Goal: Information Seeking & Learning: Stay updated

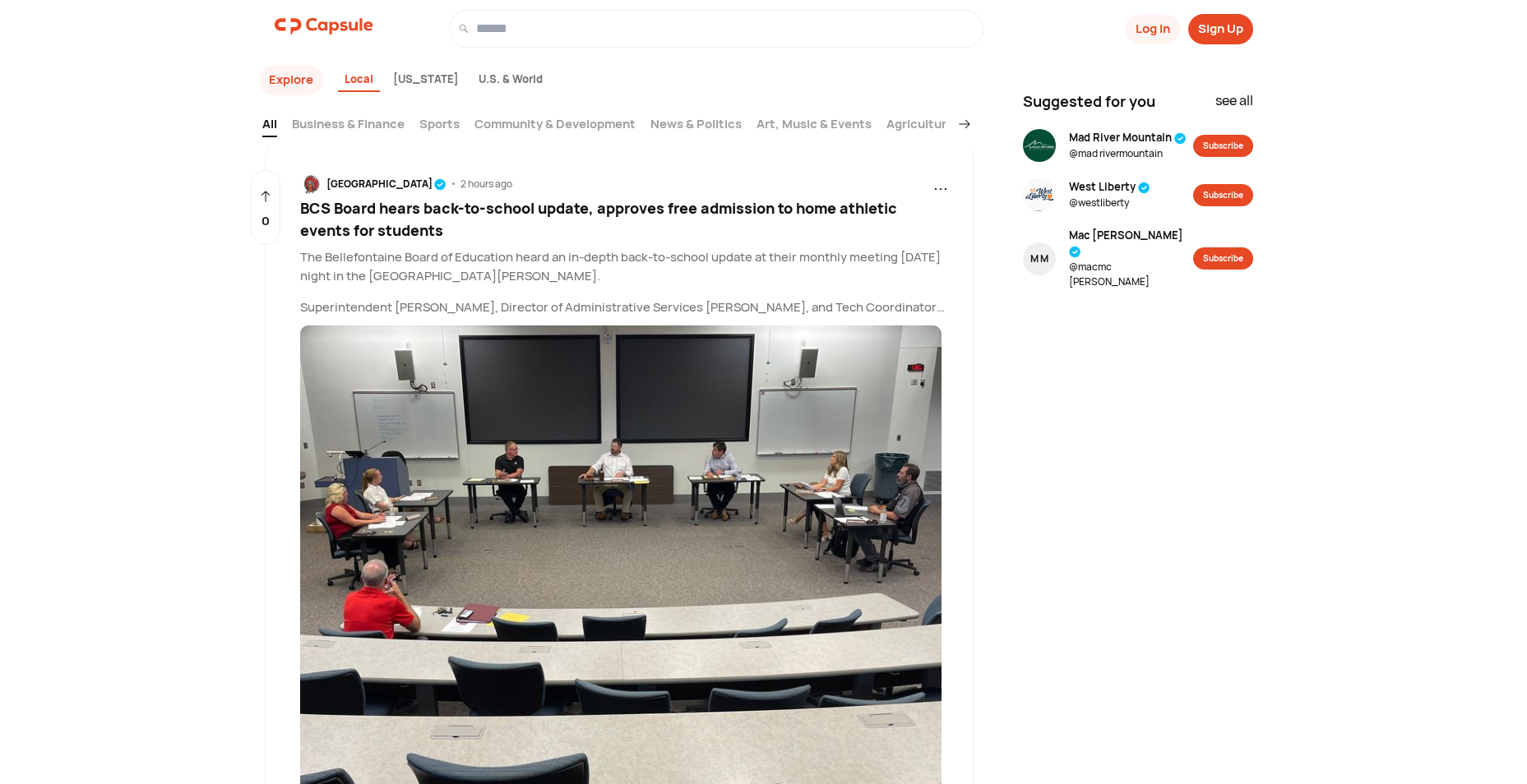
click at [936, 303] on p "Superintendent [PERSON_NAME], Director of Administrative Services [PERSON_NAME]…" at bounding box center [625, 307] width 649 height 19
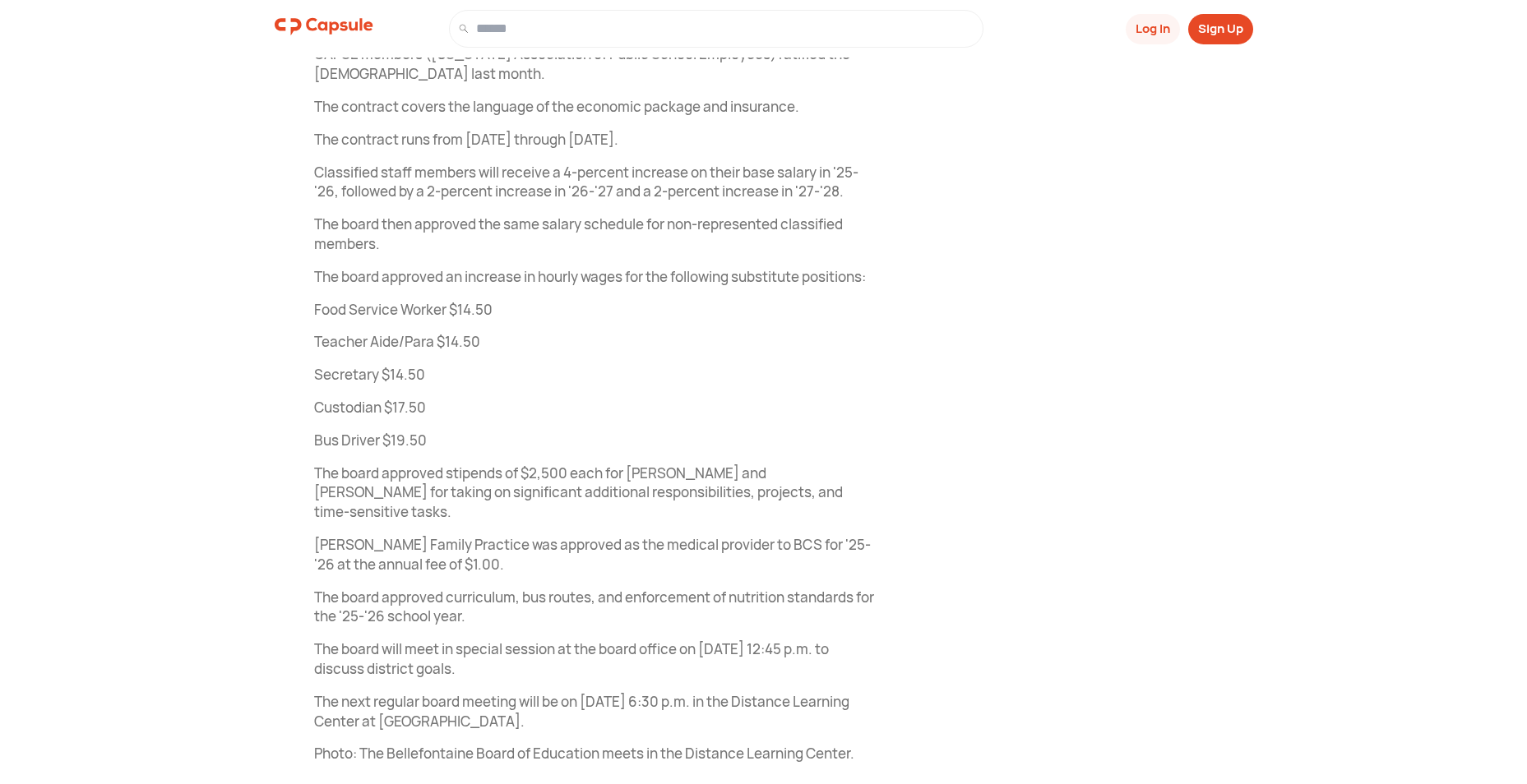
scroll to position [6816, 0]
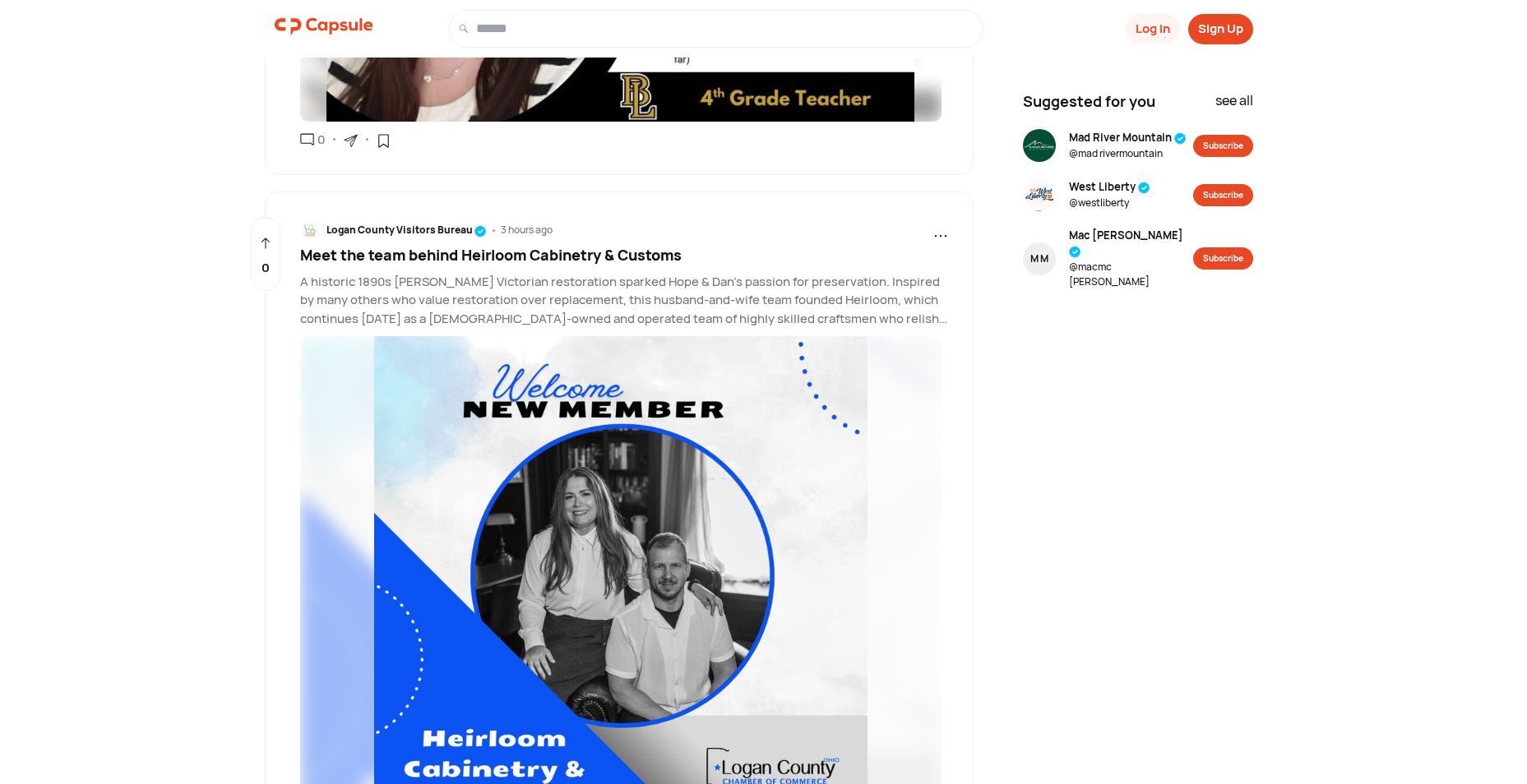
scroll to position [2095, 0]
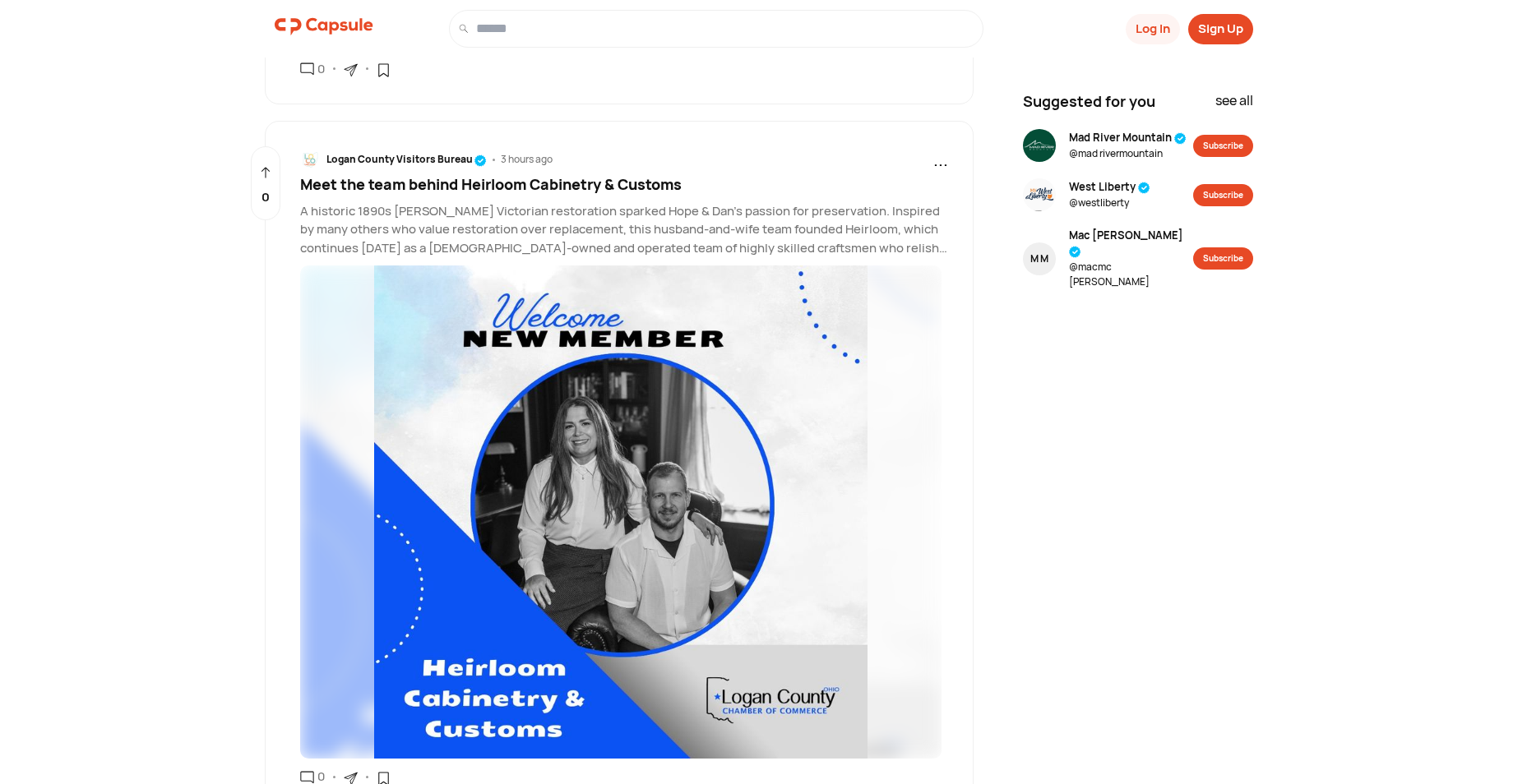
click at [929, 252] on p "A historic 1890s [PERSON_NAME] Victorian restoration sparked Hope & Dan's passi…" at bounding box center [625, 230] width 649 height 56
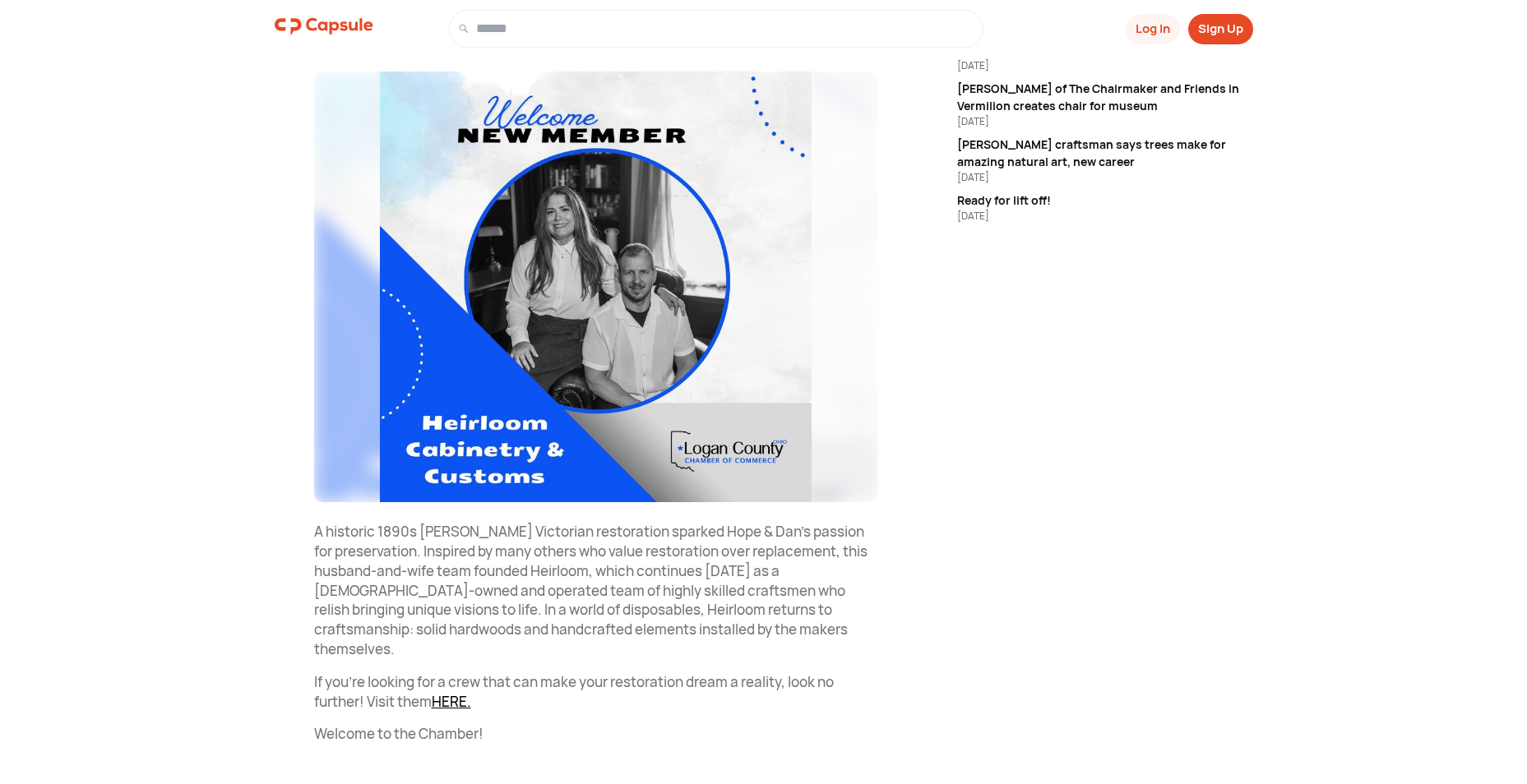
scroll to position [242, 0]
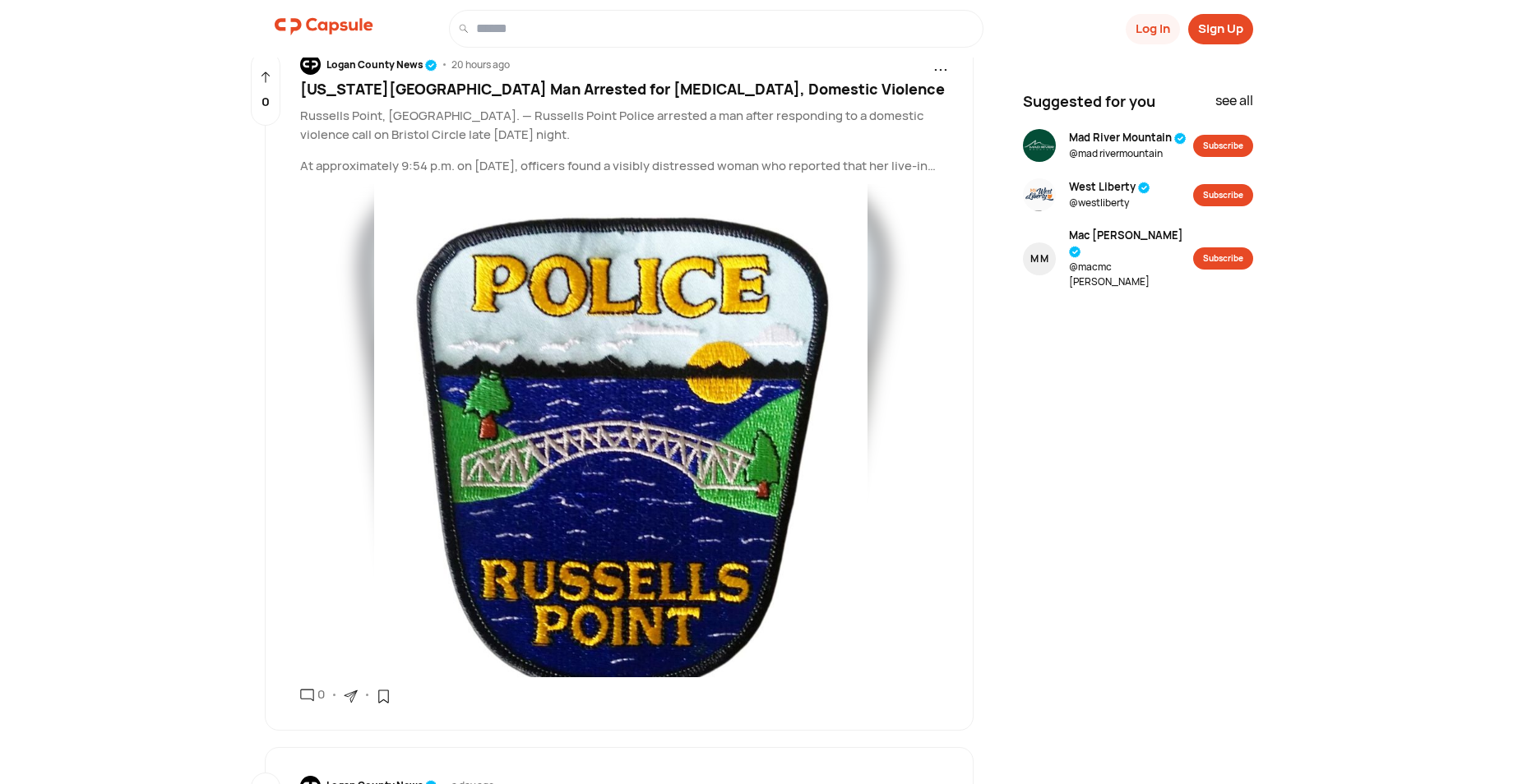
scroll to position [11962, 0]
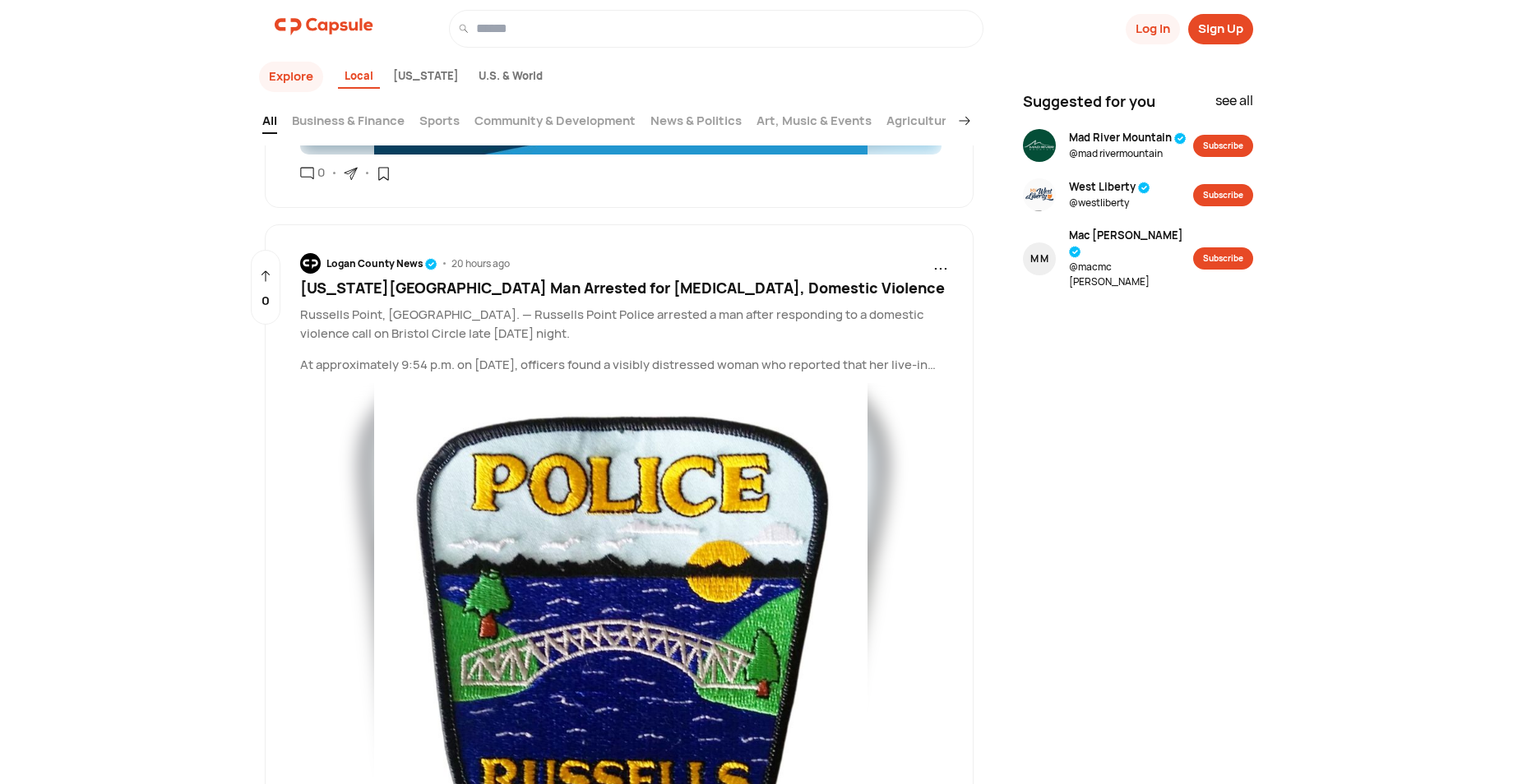
click at [938, 355] on p "At approximately 9:54 p.m. on August 8, officers found a visibly distressed wom…" at bounding box center [625, 364] width 649 height 19
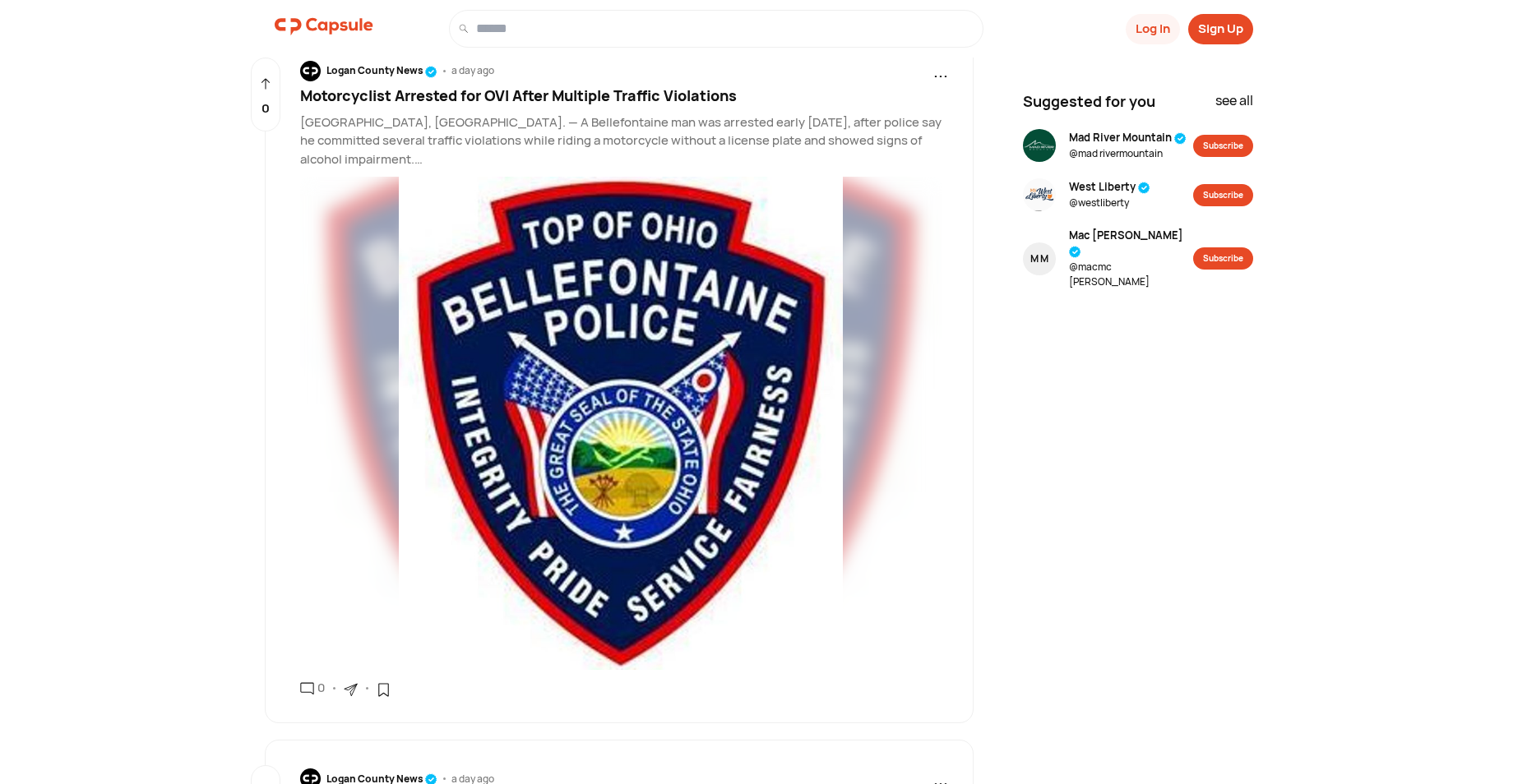
scroll to position [12685, 0]
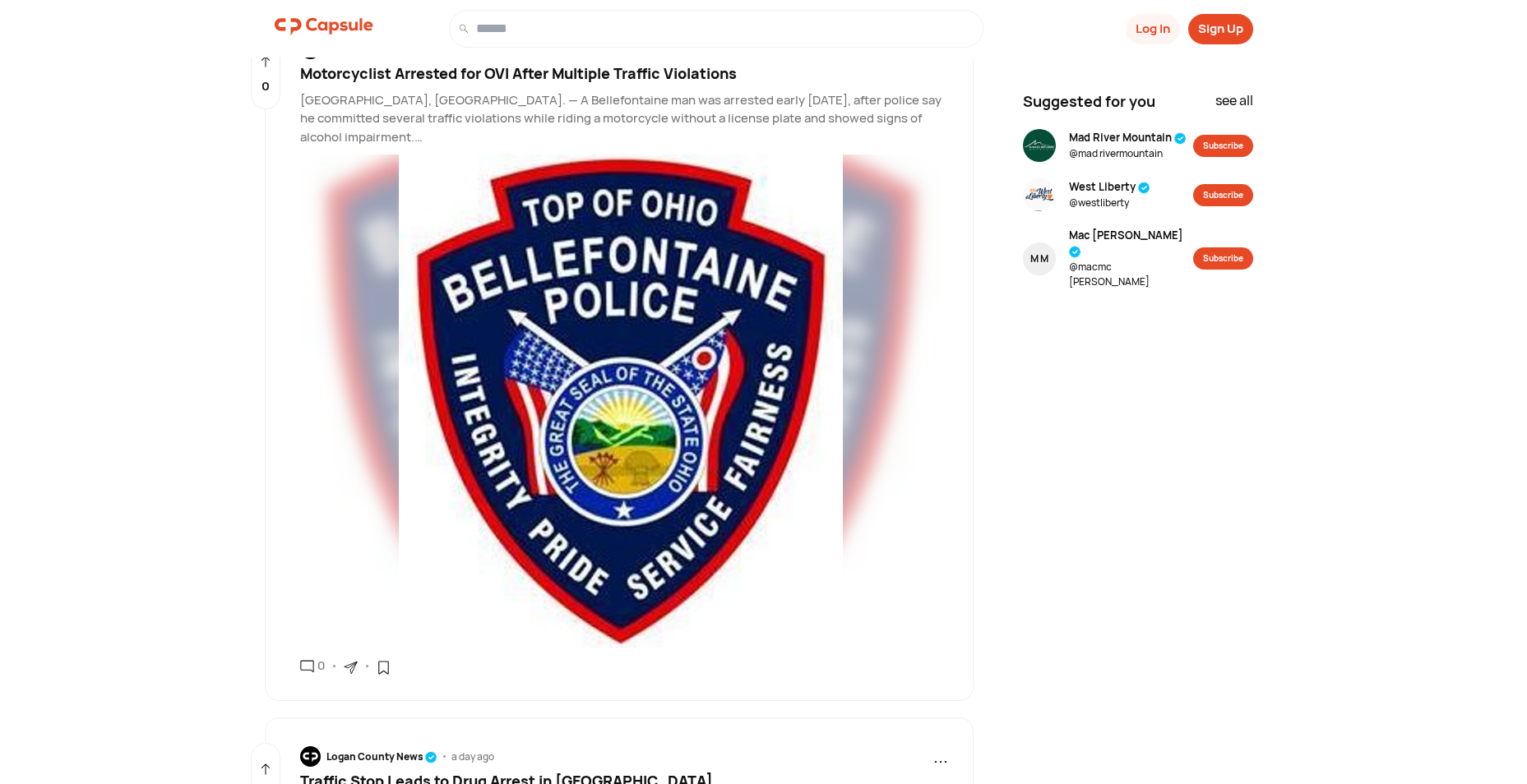
click at [371, 109] on p "Bellefontaine, OH. — A Bellefontaine man was arrested early August 8, 2025, aft…" at bounding box center [625, 119] width 649 height 56
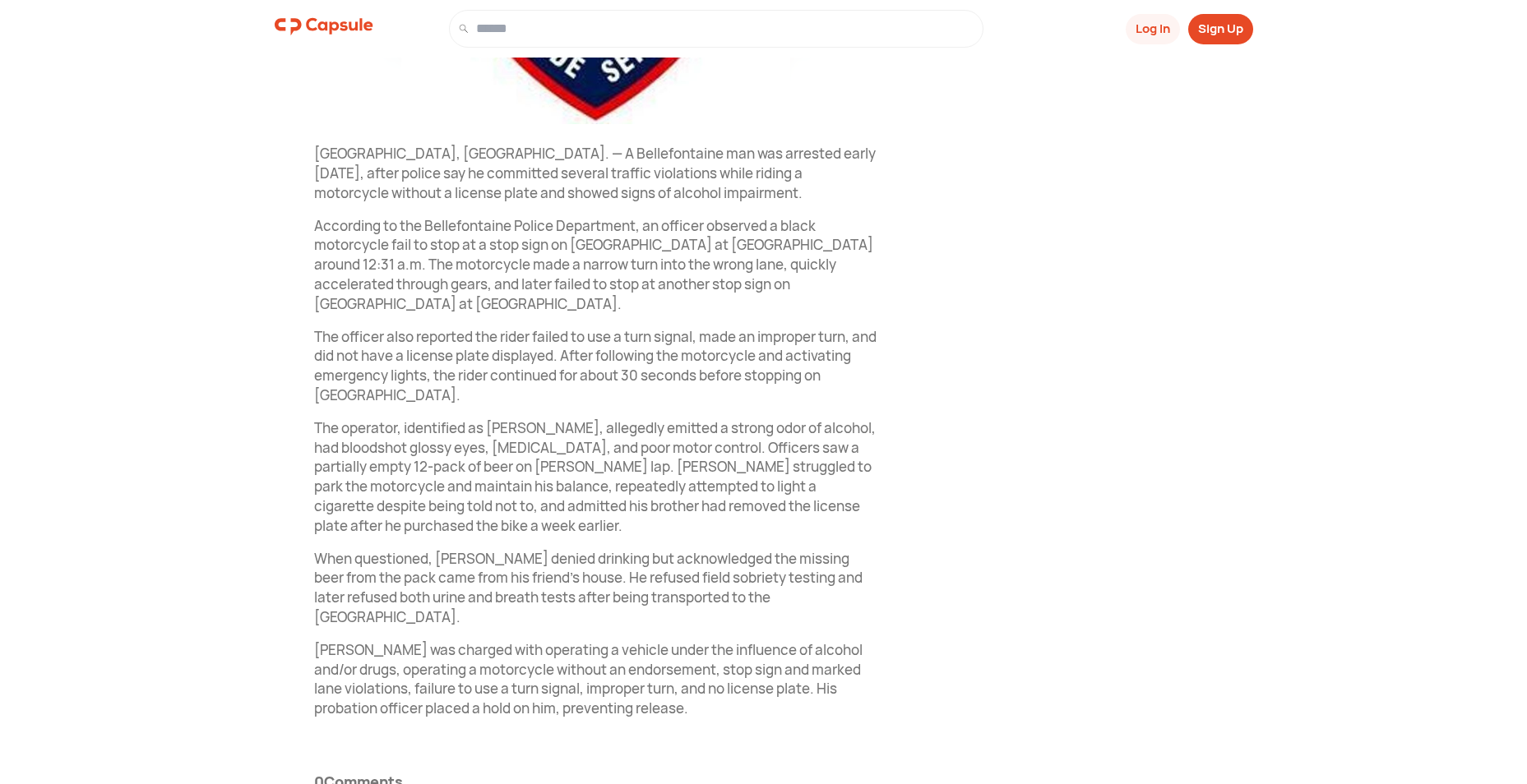
scroll to position [594, 0]
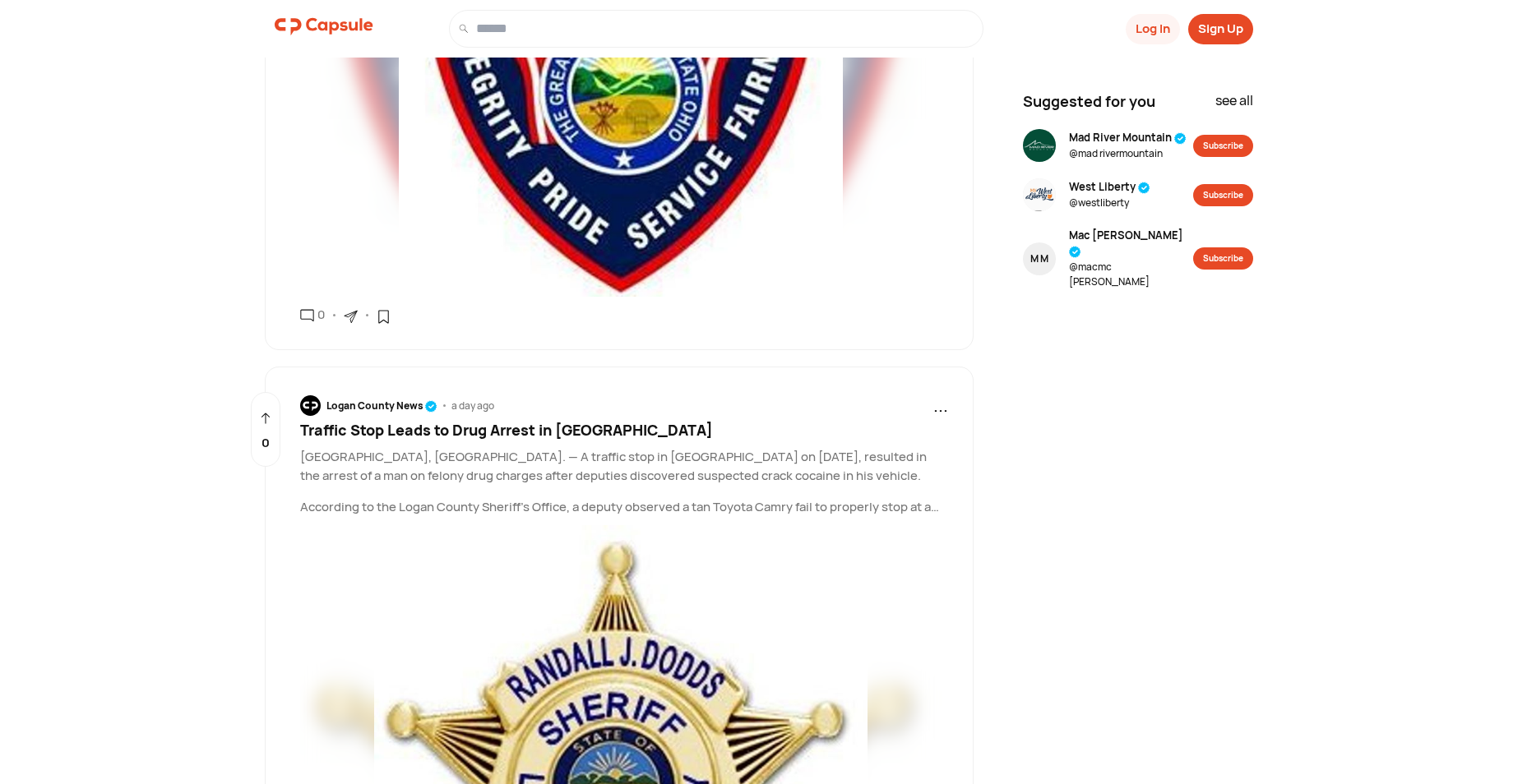
scroll to position [13313, 0]
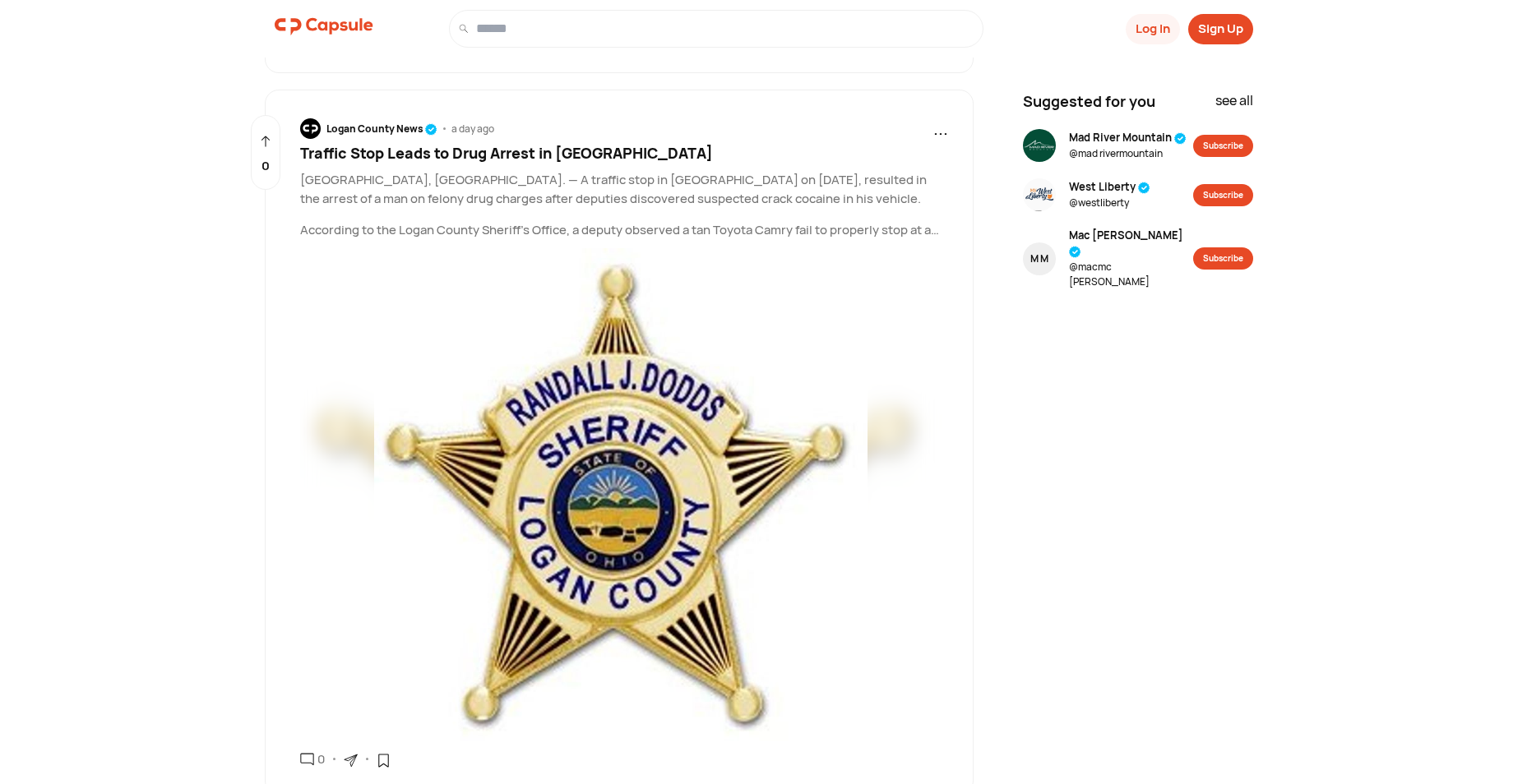
click at [932, 221] on p "According to the Logan County Sheriff’s Office, a deputy observed a tan Toyota …" at bounding box center [625, 230] width 649 height 19
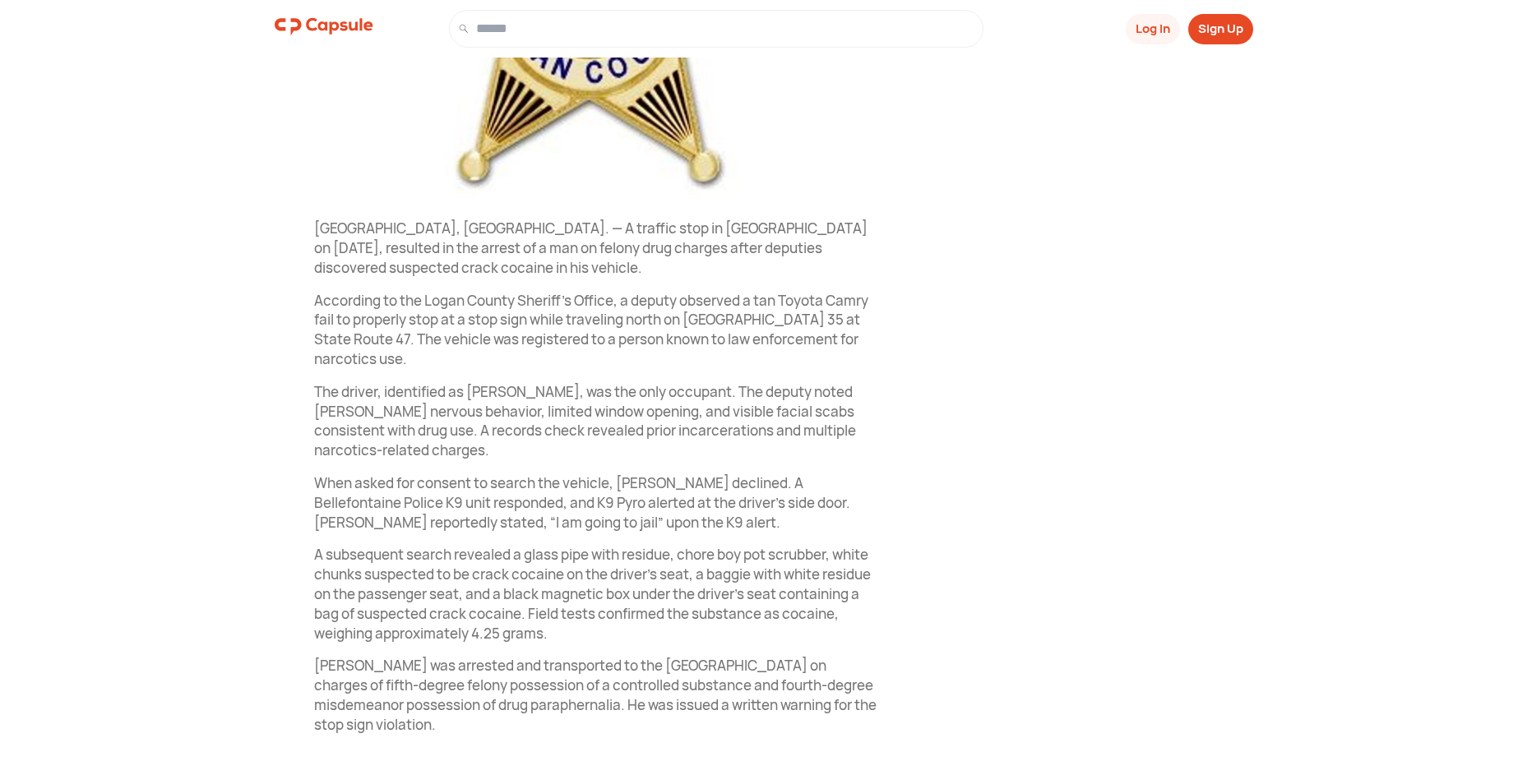
scroll to position [502, 0]
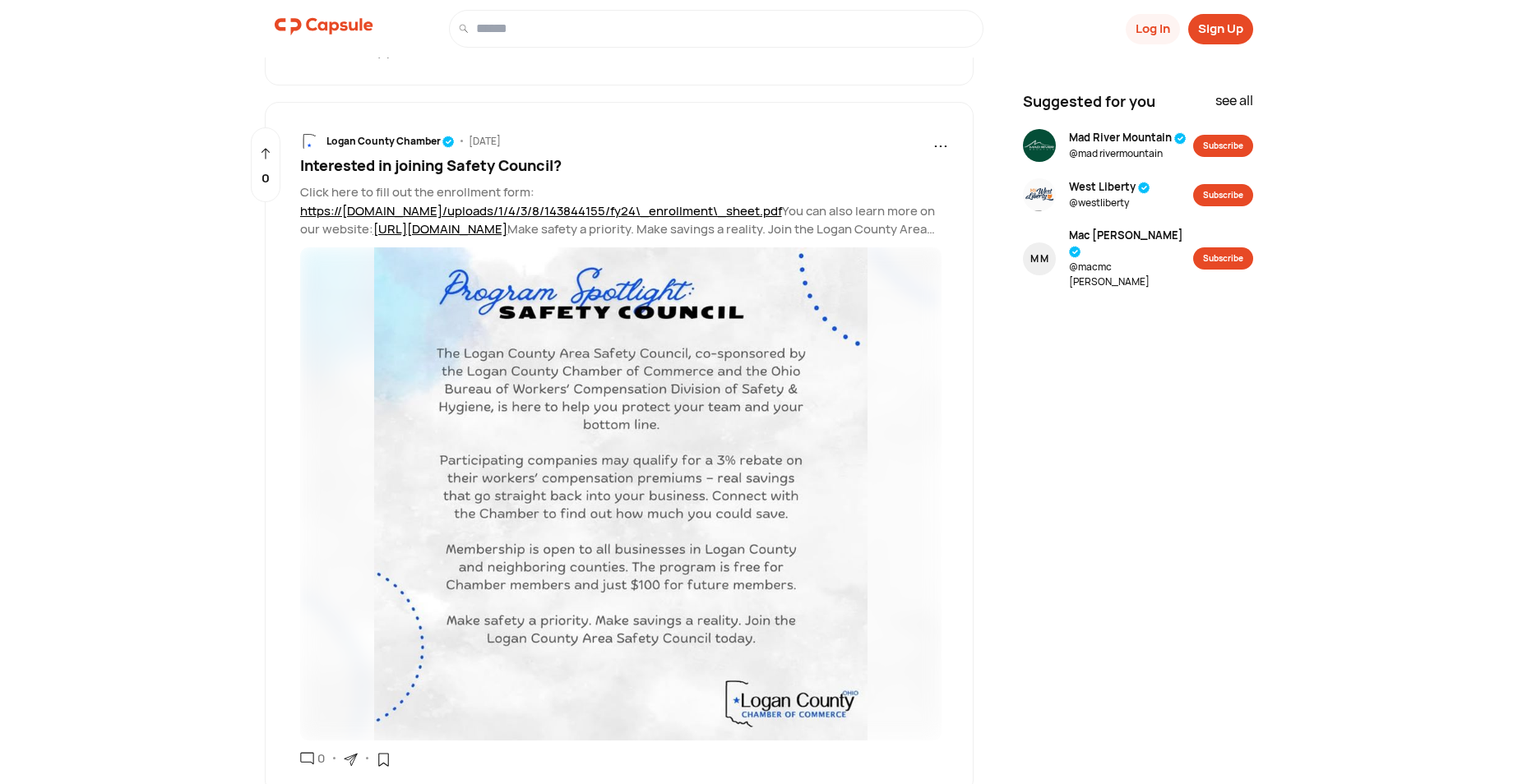
scroll to position [25440, 0]
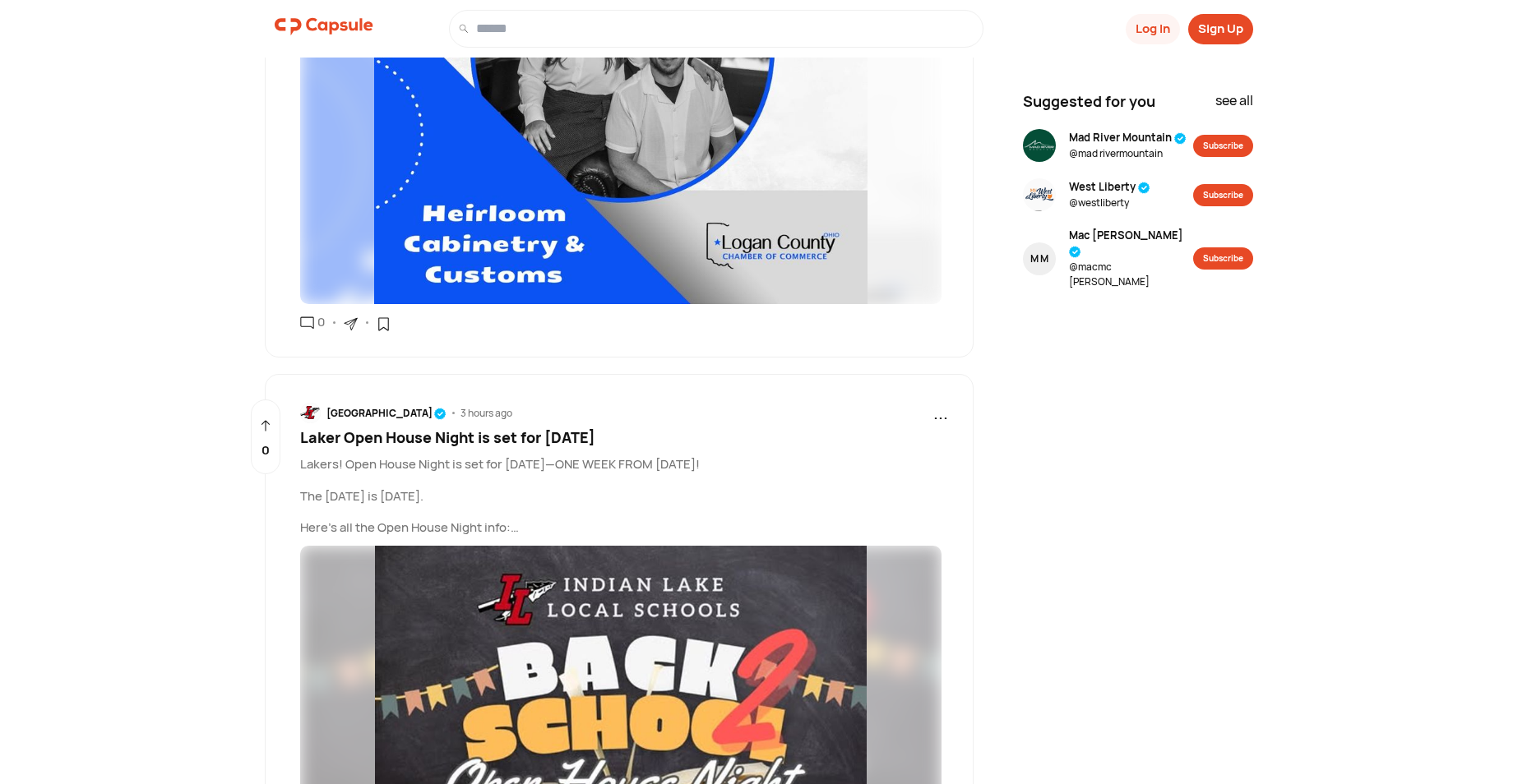
scroll to position [1218, 0]
